Goal: Complete application form

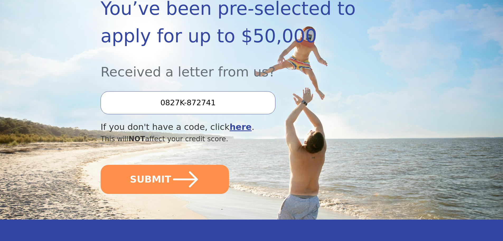
scroll to position [106, 0]
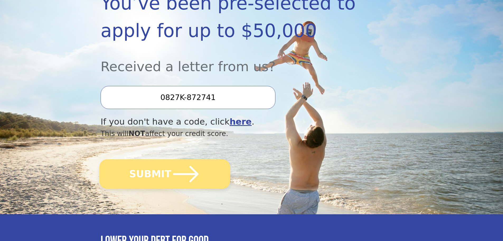
click at [167, 170] on button "SUBMIT" at bounding box center [164, 174] width 131 height 30
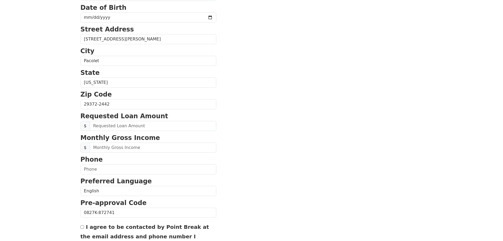
scroll to position [101, 0]
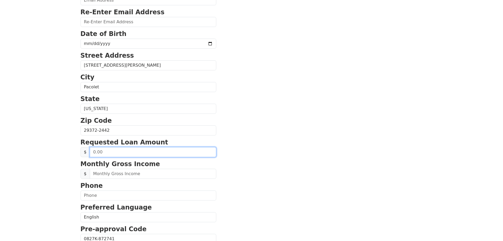
drag, startPoint x: 120, startPoint y: 152, endPoint x: 85, endPoint y: 153, distance: 34.6
click at [85, 153] on div "$" at bounding box center [149, 152] width 136 height 10
type input "20,000.00"
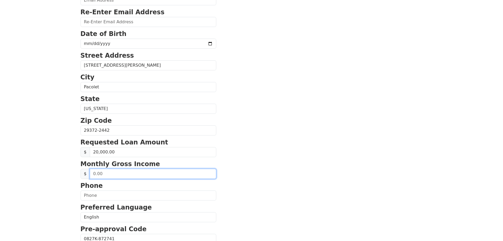
drag, startPoint x: 109, startPoint y: 174, endPoint x: 79, endPoint y: 174, distance: 29.3
click at [79, 174] on div "First Name [PERSON_NAME] Last Name [PERSON_NAME] Email Address Re-Enter Email A…" at bounding box center [251, 118] width 349 height 439
type input "5,250.00"
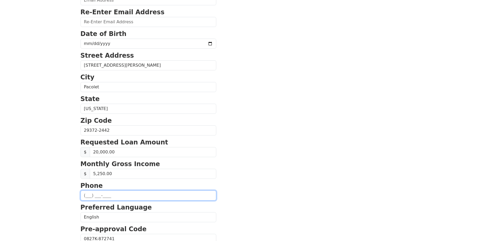
click at [112, 193] on input "text" at bounding box center [149, 195] width 136 height 10
type input "[PHONE_NUMBER]"
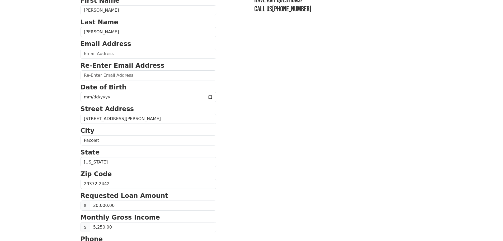
scroll to position [0, 0]
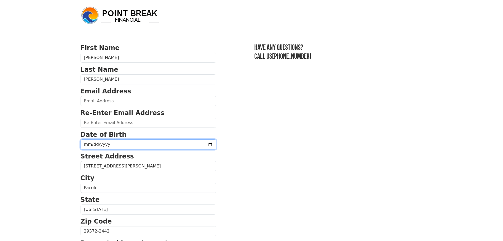
click at [112, 147] on input "date" at bounding box center [149, 144] width 136 height 10
type input "[DATE]"
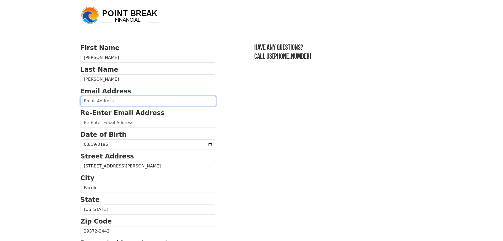
click at [115, 102] on input "email" at bounding box center [149, 101] width 136 height 10
type input "[EMAIL_ADDRESS][DOMAIN_NAME]"
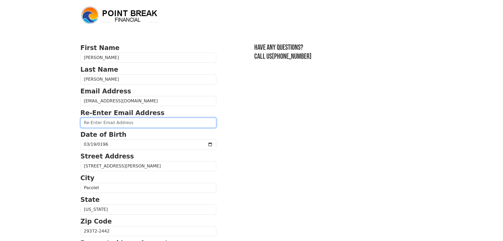
click at [110, 122] on input "email" at bounding box center [149, 123] width 136 height 10
type input "[EMAIL_ADDRESS][DOMAIN_NAME]"
click at [233, 135] on section "First Name [PERSON_NAME] Last Name [PERSON_NAME] Email Address [EMAIL_ADDRESS][…" at bounding box center [252, 231] width 342 height 377
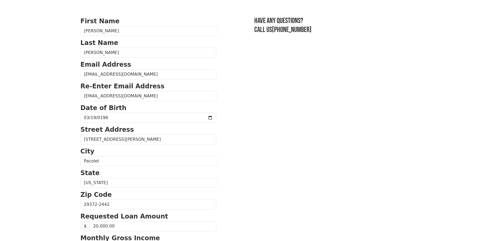
scroll to position [53, 0]
